Goal: Ask a question

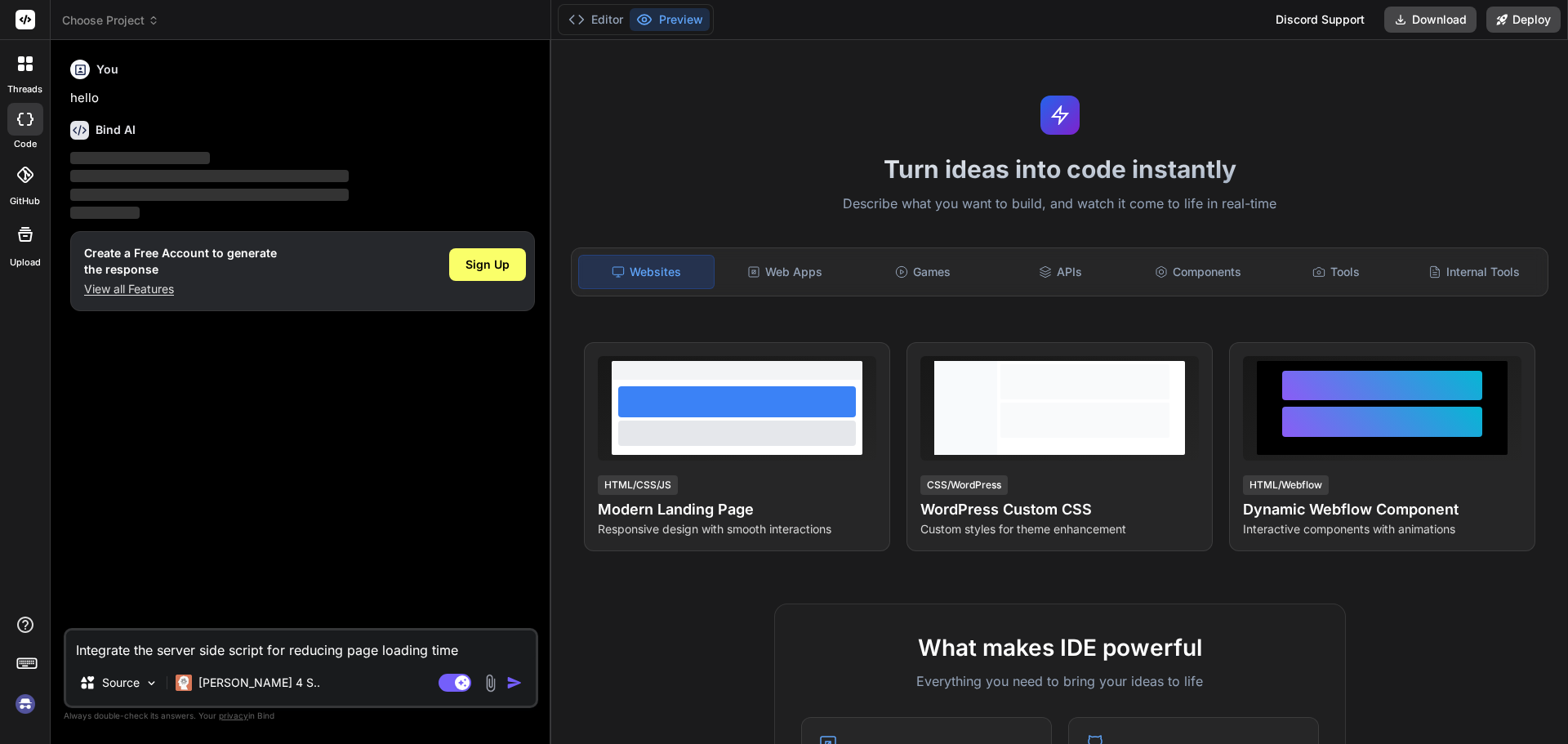
type textarea "x"
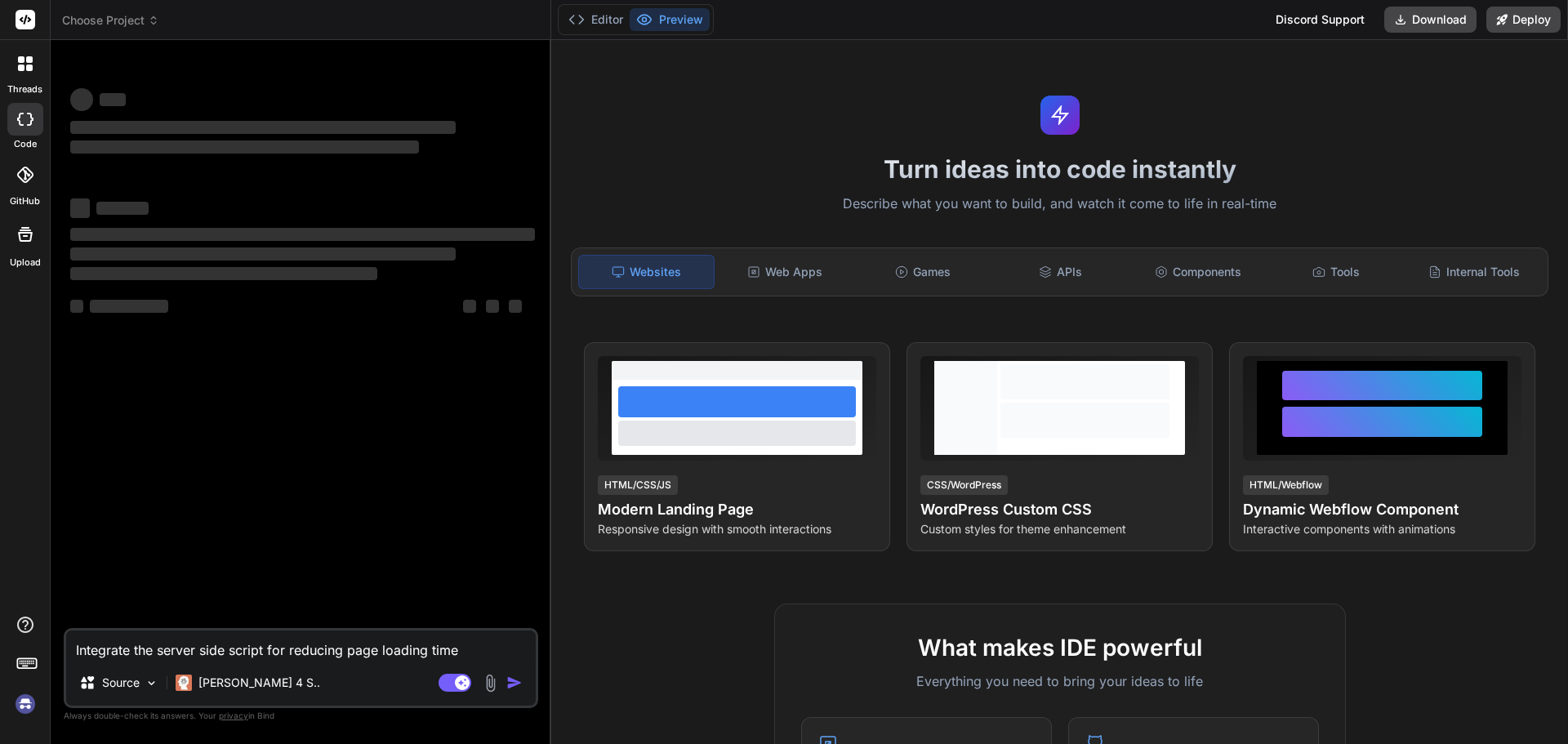
type textarea "x"
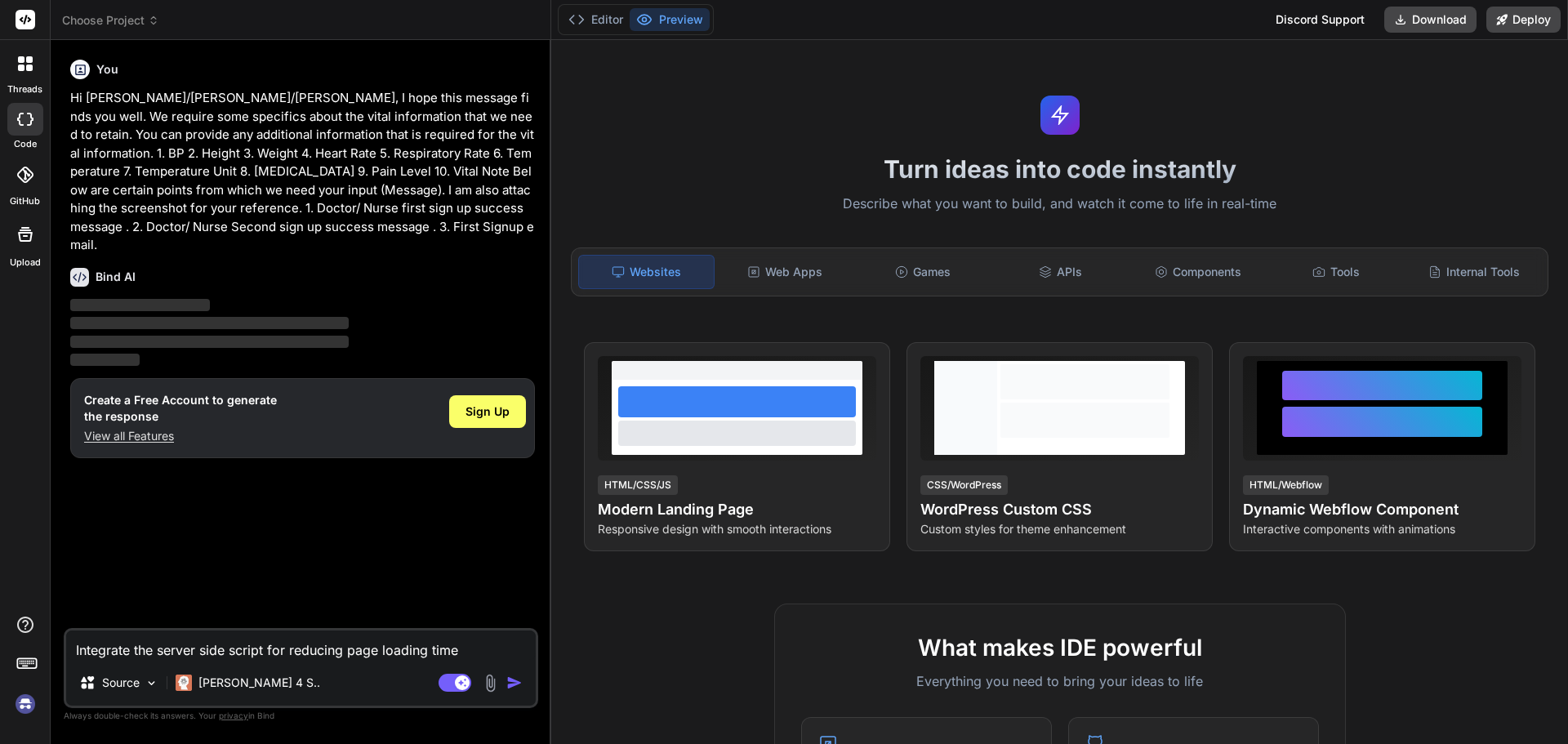
click at [422, 638] on textarea "Integrate the server side script for reducing page loading time" at bounding box center [300, 645] width 470 height 29
